Goal: Communication & Community: Share content

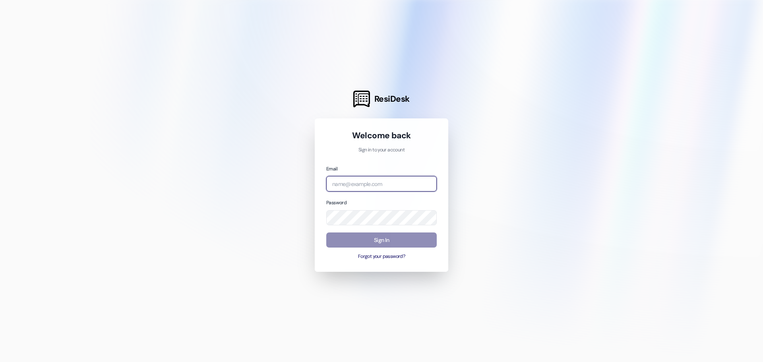
type input "[EMAIL_ADDRESS][DOMAIN_NAME]"
click at [380, 241] on button "Sign In" at bounding box center [381, 239] width 110 height 15
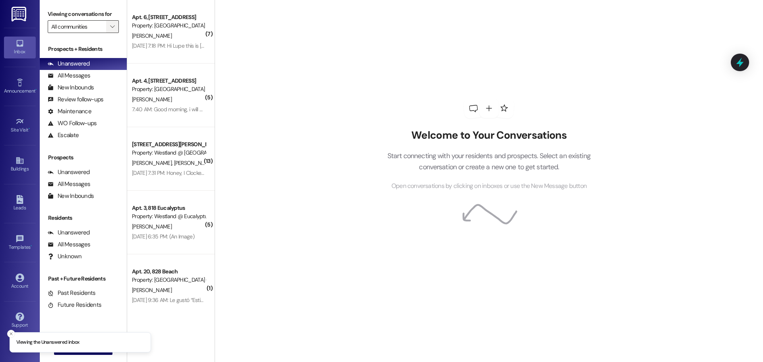
click at [108, 27] on span "" at bounding box center [112, 26] width 8 height 13
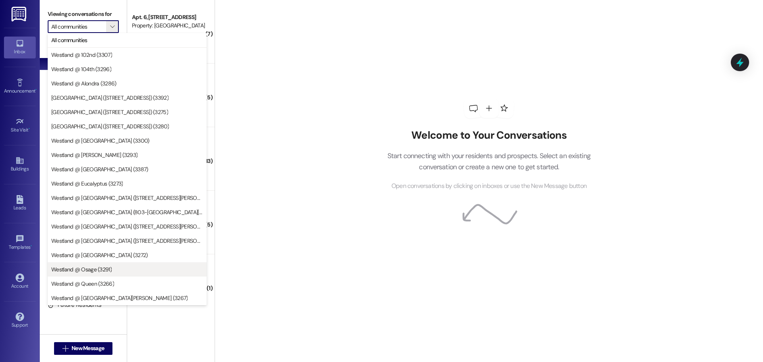
click at [109, 273] on span "Westland @ Osage (3291)" at bounding box center [81, 269] width 60 height 8
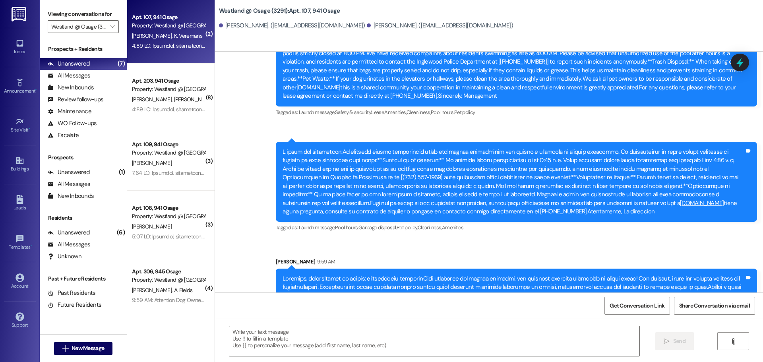
scroll to position [31641, 0]
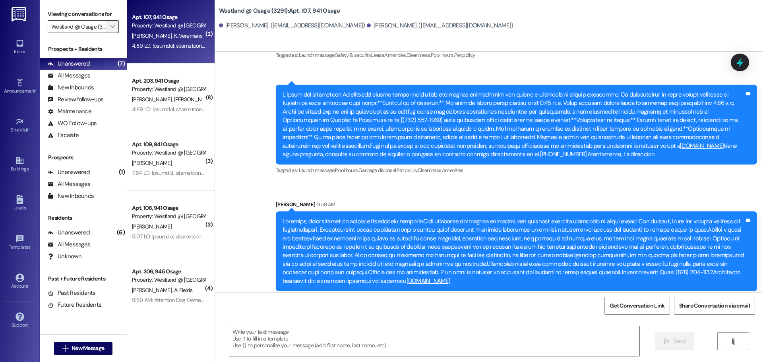
click at [111, 26] on icon "" at bounding box center [112, 26] width 4 height 6
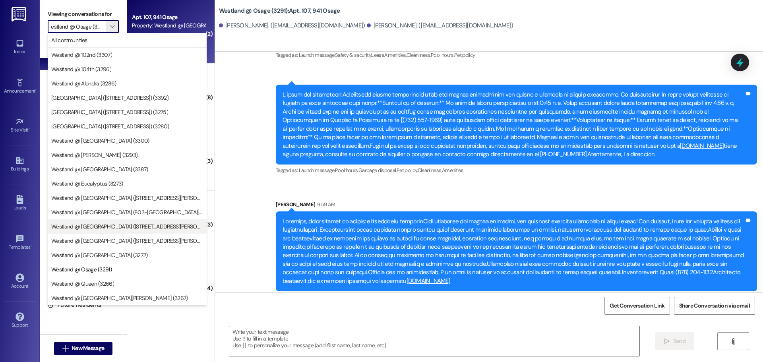
click at [145, 226] on span "Westland @ [GEOGRAPHIC_DATA] ([STREET_ADDRESS][PERSON_NAME]) (3306)" at bounding box center [127, 227] width 152 height 8
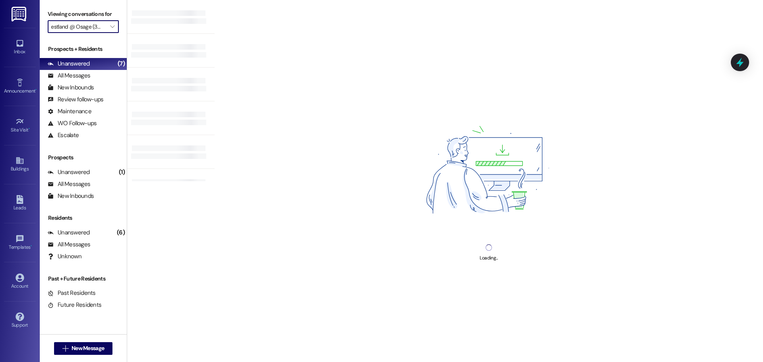
type input "Westland @ [GEOGRAPHIC_DATA] ([STREET_ADDRESS][PERSON_NAME]) (3306)"
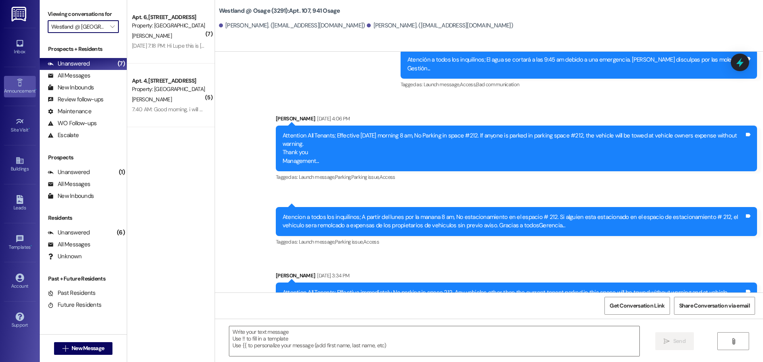
click at [15, 92] on div "Announcement •" at bounding box center [20, 91] width 40 height 8
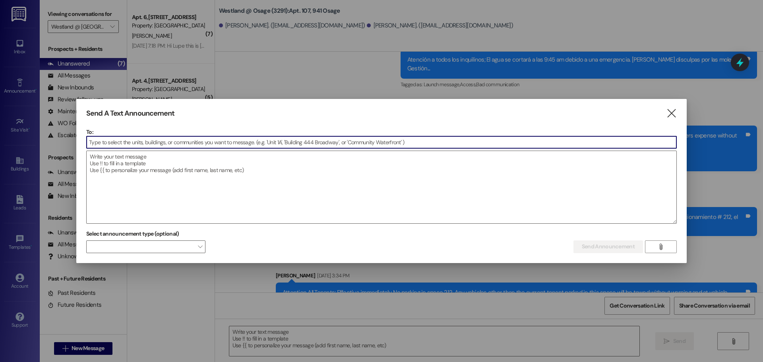
click at [154, 141] on input at bounding box center [382, 142] width 590 height 12
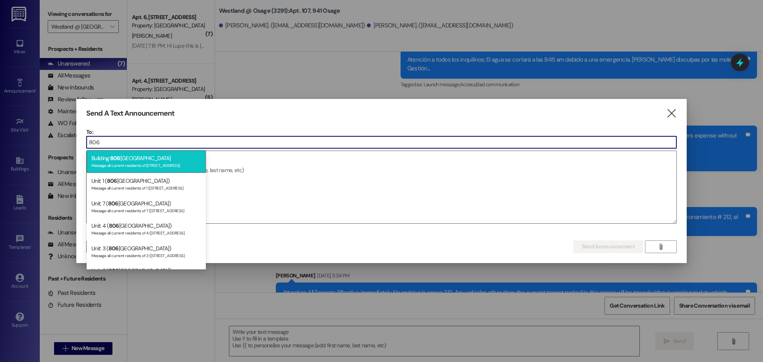
type input "806"
click at [140, 159] on div "Building: [STREET_ADDRESS] Message all current residents of [STREET_ADDRESS]" at bounding box center [146, 161] width 119 height 23
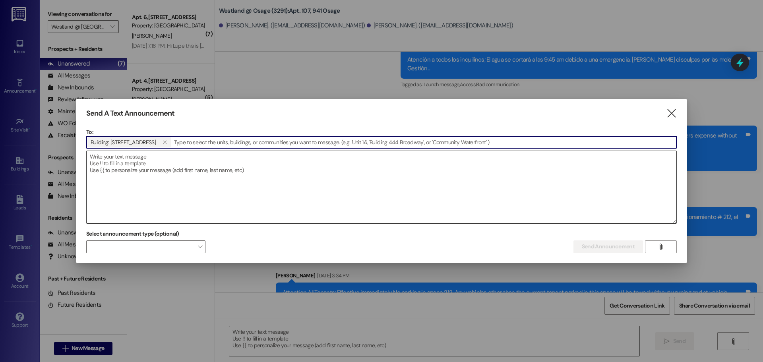
click at [131, 161] on textarea at bounding box center [382, 187] width 590 height 72
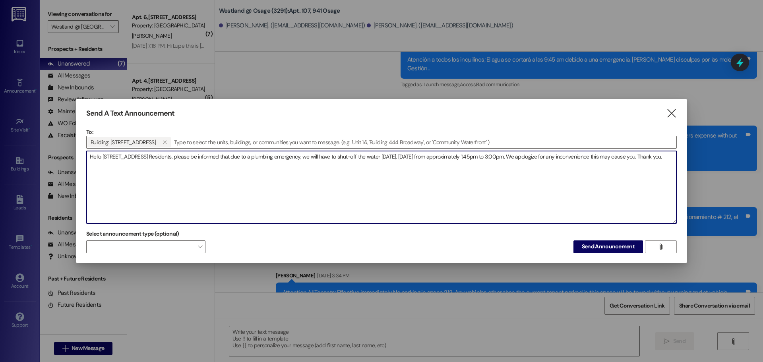
drag, startPoint x: 103, startPoint y: 159, endPoint x: 74, endPoint y: 143, distance: 33.2
click at [74, 143] on div "Send A Text Announcement  To: Building: [STREET_ADDRESS]   Drop image file h…" at bounding box center [381, 181] width 763 height 362
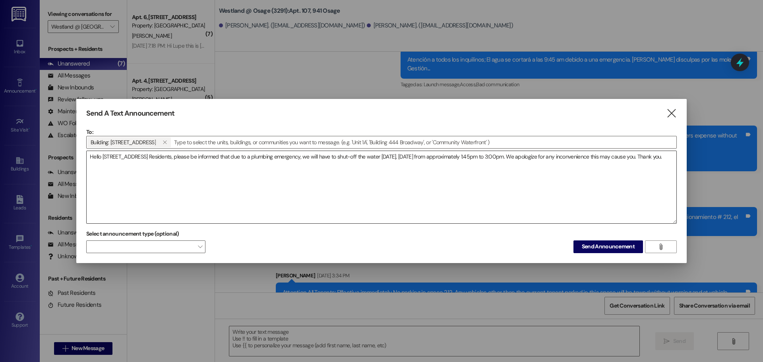
click at [174, 175] on textarea "Hello [STREET_ADDRESS] Residents, please be informed that due to a plumbing eme…" at bounding box center [382, 187] width 590 height 72
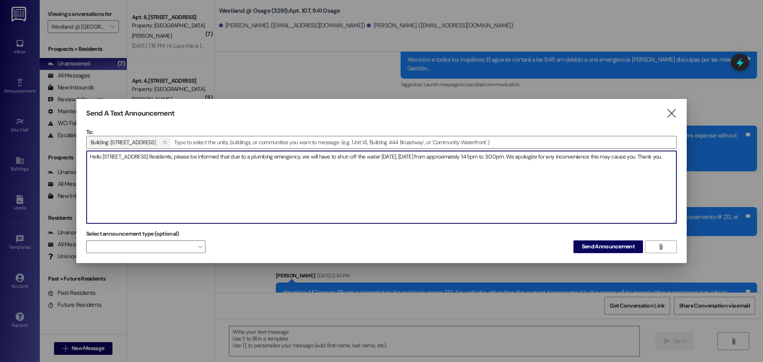
drag, startPoint x: 58, startPoint y: 146, endPoint x: 49, endPoint y: 144, distance: 8.6
click at [49, 144] on div "Send A Text Announcement  To: Building: [STREET_ADDRESS]   Drop image file h…" at bounding box center [381, 181] width 763 height 362
paste textarea "Please be advised that due to a plumbing emergency, the water will be shut off …"
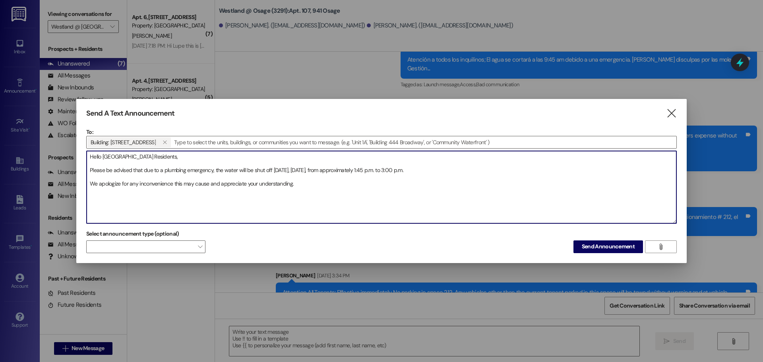
click at [213, 159] on textarea "Hello [GEOGRAPHIC_DATA] Residents, Please be advised that due to a plumbing eme…" at bounding box center [382, 187] width 590 height 72
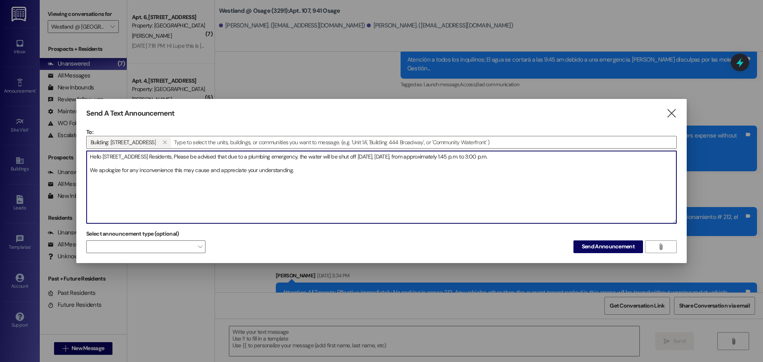
click at [538, 157] on textarea "Hello [STREET_ADDRESS] Residents, Please be advised that due to a plumbing emer…" at bounding box center [382, 187] width 590 height 72
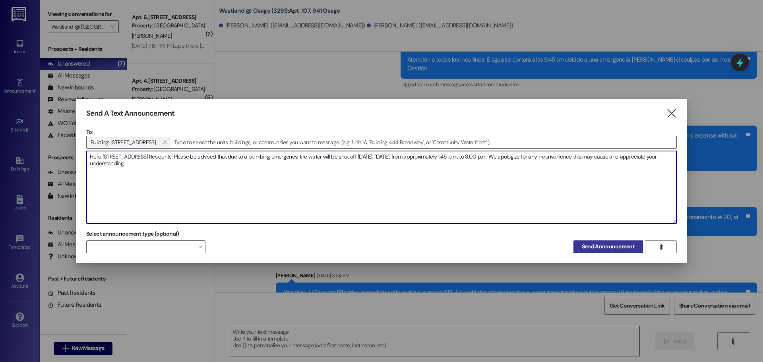
type textarea "Hello [STREET_ADDRESS] Residents, Please be advised that due to a plumbing emer…"
click at [601, 249] on span "Send Announcement" at bounding box center [608, 246] width 53 height 8
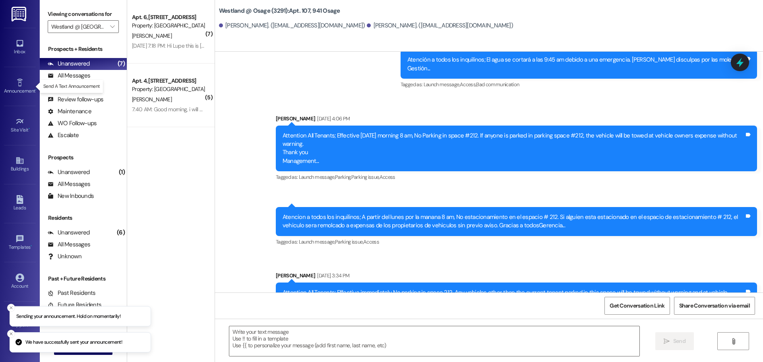
click at [17, 93] on div "Announcement •" at bounding box center [20, 91] width 40 height 8
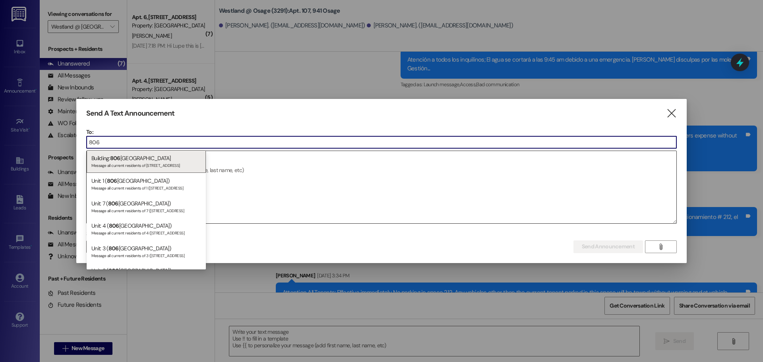
type input "806"
click at [134, 163] on div "Message all current residents of [STREET_ADDRESS]" at bounding box center [146, 164] width 110 height 7
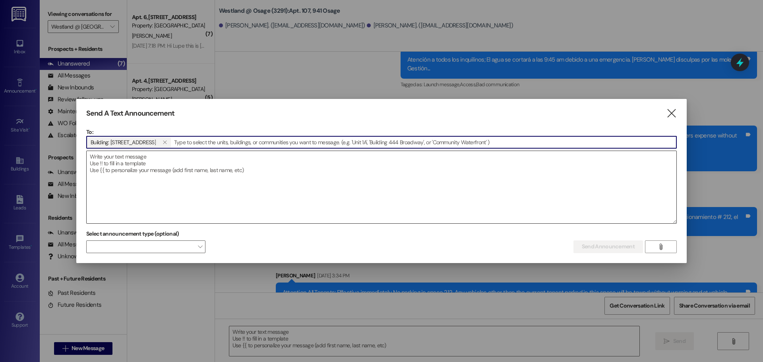
click at [242, 184] on textarea at bounding box center [382, 187] width 590 height 72
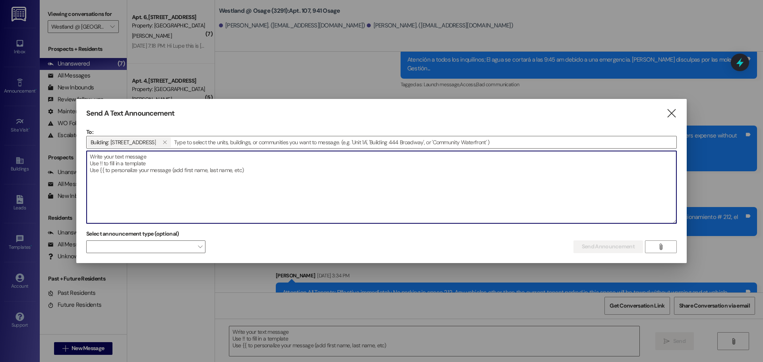
click at [162, 163] on textarea at bounding box center [382, 187] width 590 height 72
paste textarea "Hola Residentes de [STREET_ADDRESS], Por favor, [PERSON_NAME] en cuenta que deb…"
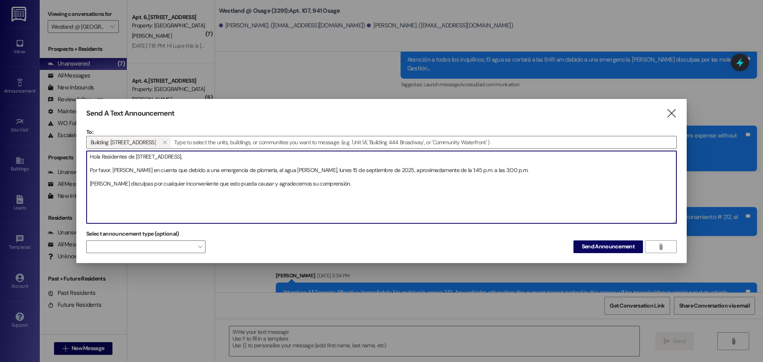
click at [193, 157] on textarea "Hola Residentes de [STREET_ADDRESS], Por favor, [PERSON_NAME] en cuenta que deb…" at bounding box center [382, 187] width 590 height 72
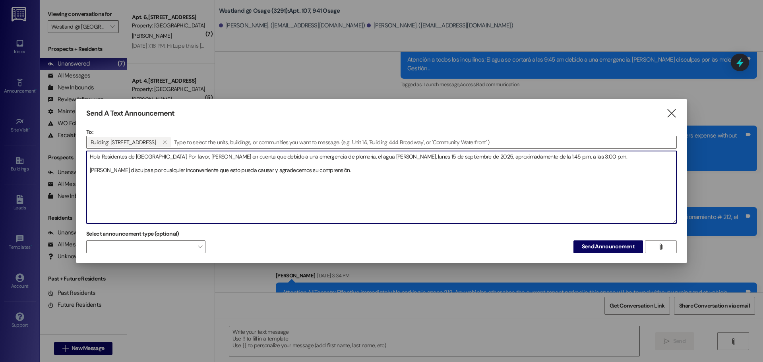
click at [388, 159] on textarea "Hola Residentes de [GEOGRAPHIC_DATA], Por favor, [PERSON_NAME] en cuenta que de…" at bounding box center [382, 187] width 590 height 72
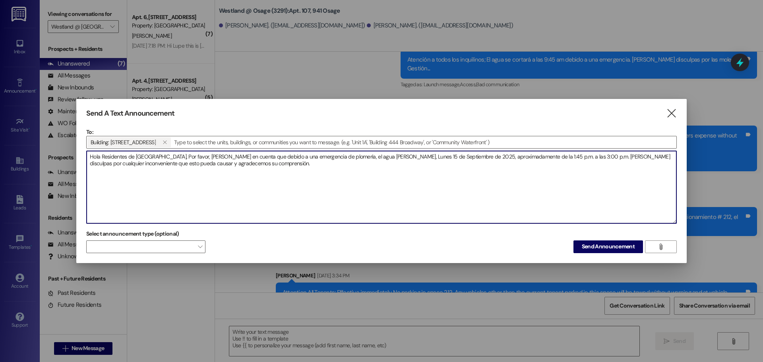
type textarea "Hola Residentes de [GEOGRAPHIC_DATA], Por favor, [PERSON_NAME] en cuenta que de…"
click at [602, 243] on span "Send Announcement" at bounding box center [608, 246] width 53 height 8
